Goal: Task Accomplishment & Management: Manage account settings

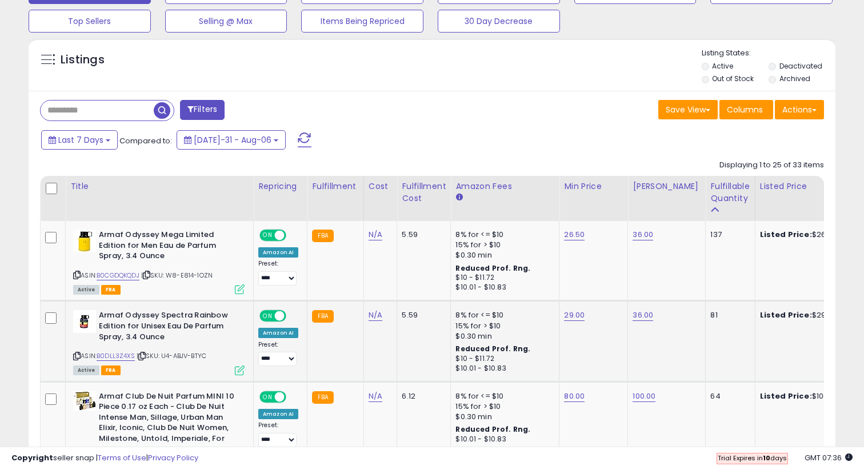
scroll to position [335, 0]
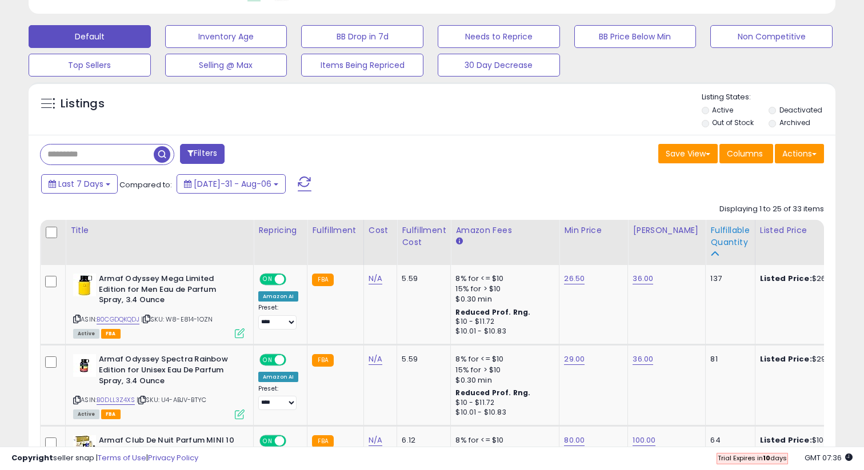
click at [715, 237] on div "Fulfillable Quantity" at bounding box center [729, 237] width 39 height 24
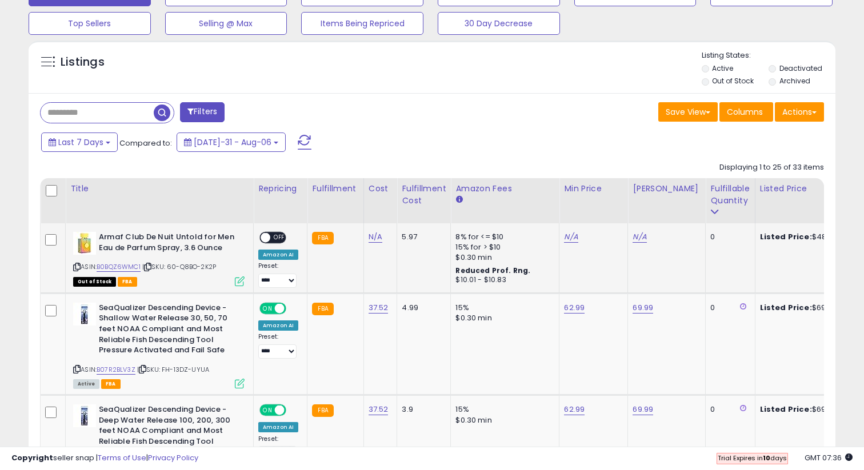
scroll to position [377, 0]
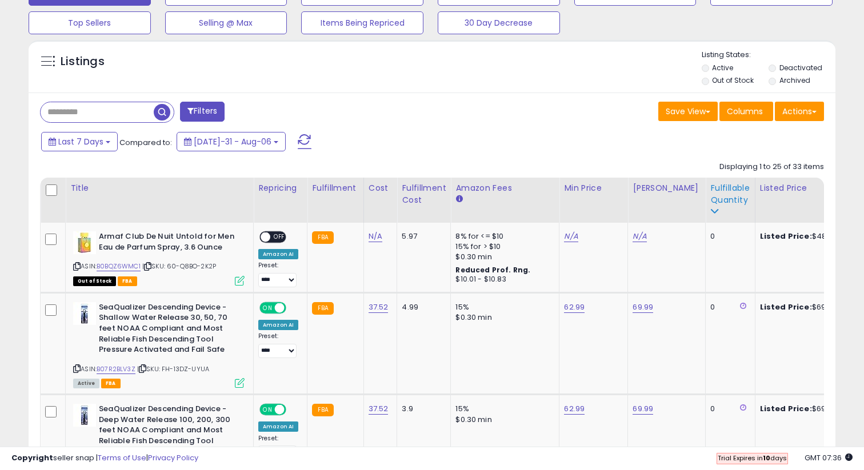
click at [717, 190] on div "Fulfillable Quantity" at bounding box center [729, 194] width 39 height 24
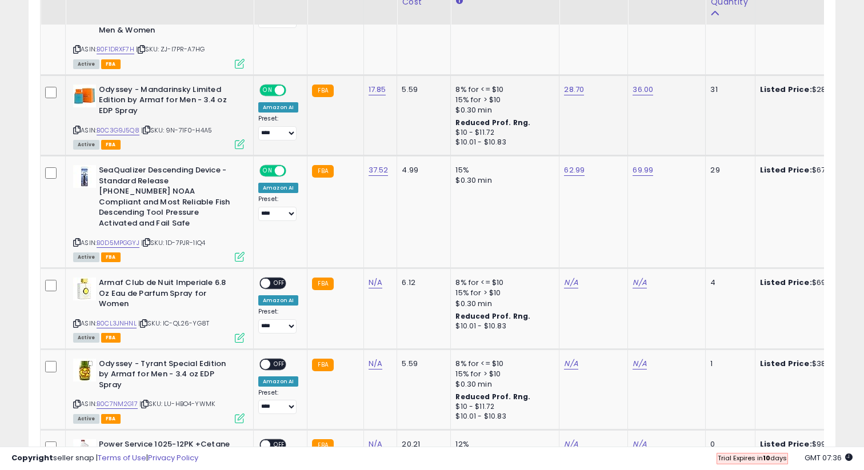
scroll to position [860, 0]
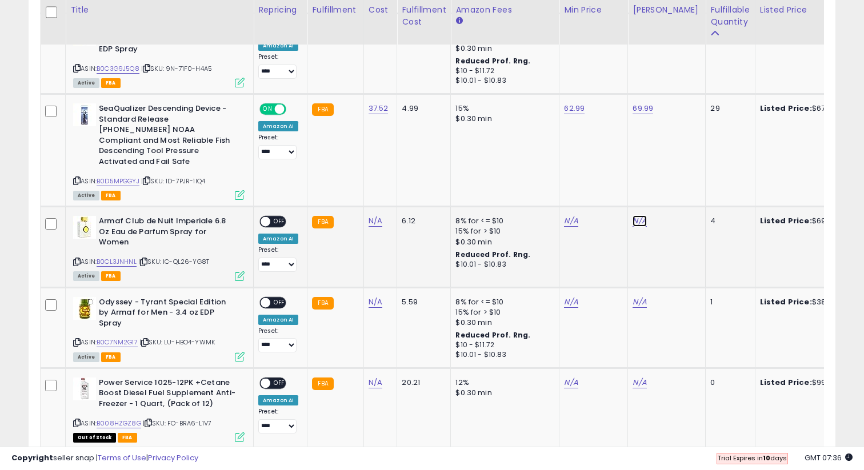
click at [635, 215] on link "N/A" at bounding box center [640, 220] width 14 height 11
type input "**"
click at [675, 180] on icon "submit" at bounding box center [672, 181] width 7 height 7
click at [565, 215] on link "N/A" at bounding box center [571, 220] width 14 height 11
click at [607, 182] on icon "submit" at bounding box center [603, 181] width 7 height 7
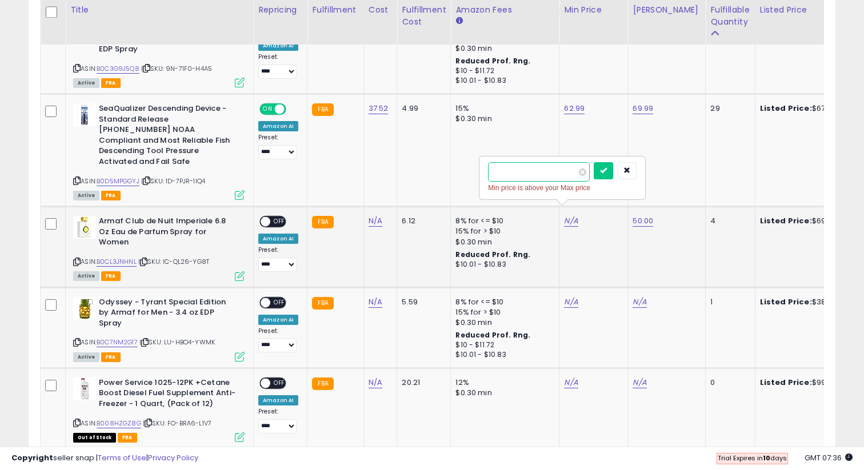
type input "*"
type input "**"
click at [603, 180] on div at bounding box center [615, 172] width 43 height 20
click at [609, 177] on button "submit" at bounding box center [603, 170] width 19 height 17
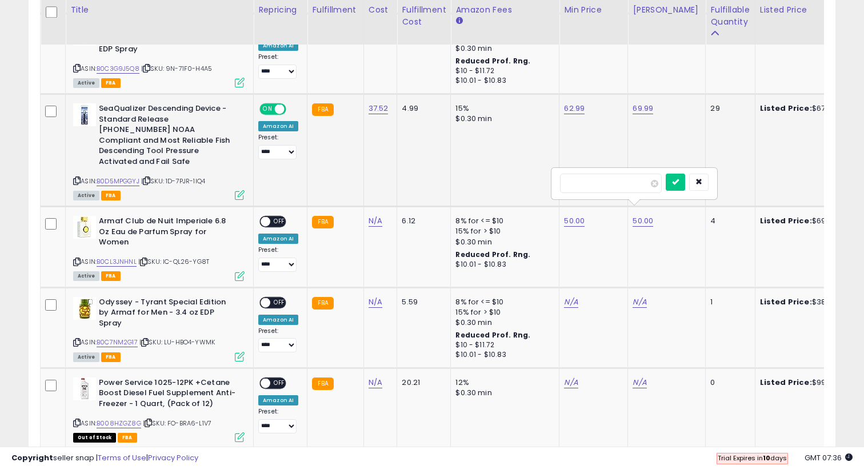
type input "*"
type input "**"
click at [685, 186] on button "submit" at bounding box center [675, 182] width 19 height 17
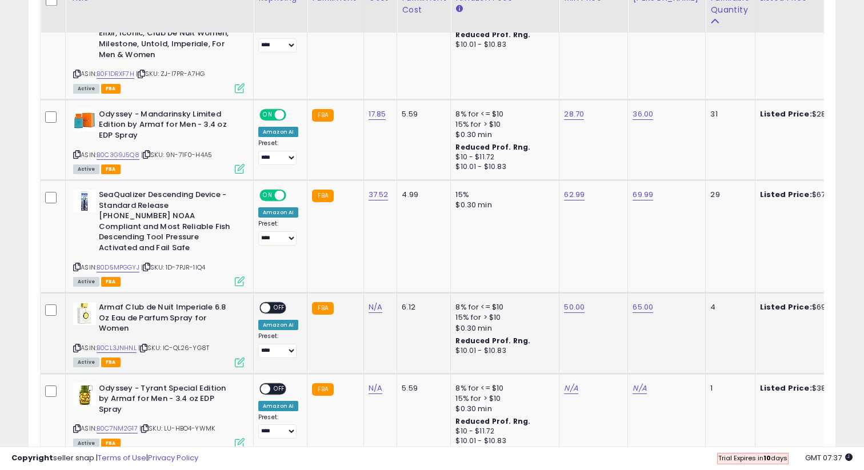
scroll to position [811, 0]
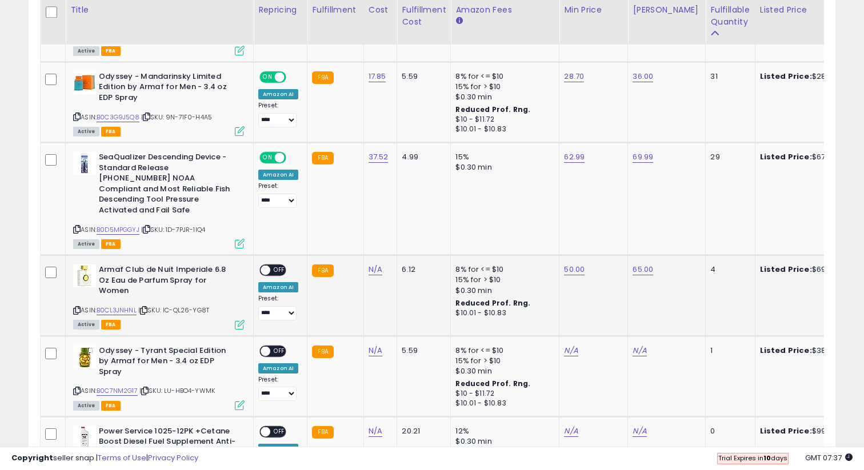
click at [279, 269] on div "**********" at bounding box center [278, 293] width 40 height 56
click at [279, 265] on div "ON OFF" at bounding box center [272, 271] width 27 height 12
click at [273, 266] on span "OFF" at bounding box center [279, 271] width 18 height 10
click at [78, 307] on icon at bounding box center [76, 310] width 7 height 6
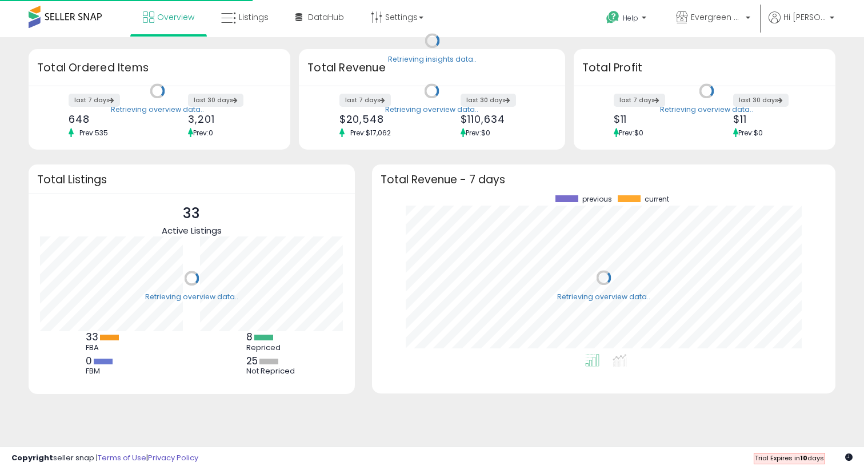
scroll to position [159, 441]
